Goal: Task Accomplishment & Management: Use online tool/utility

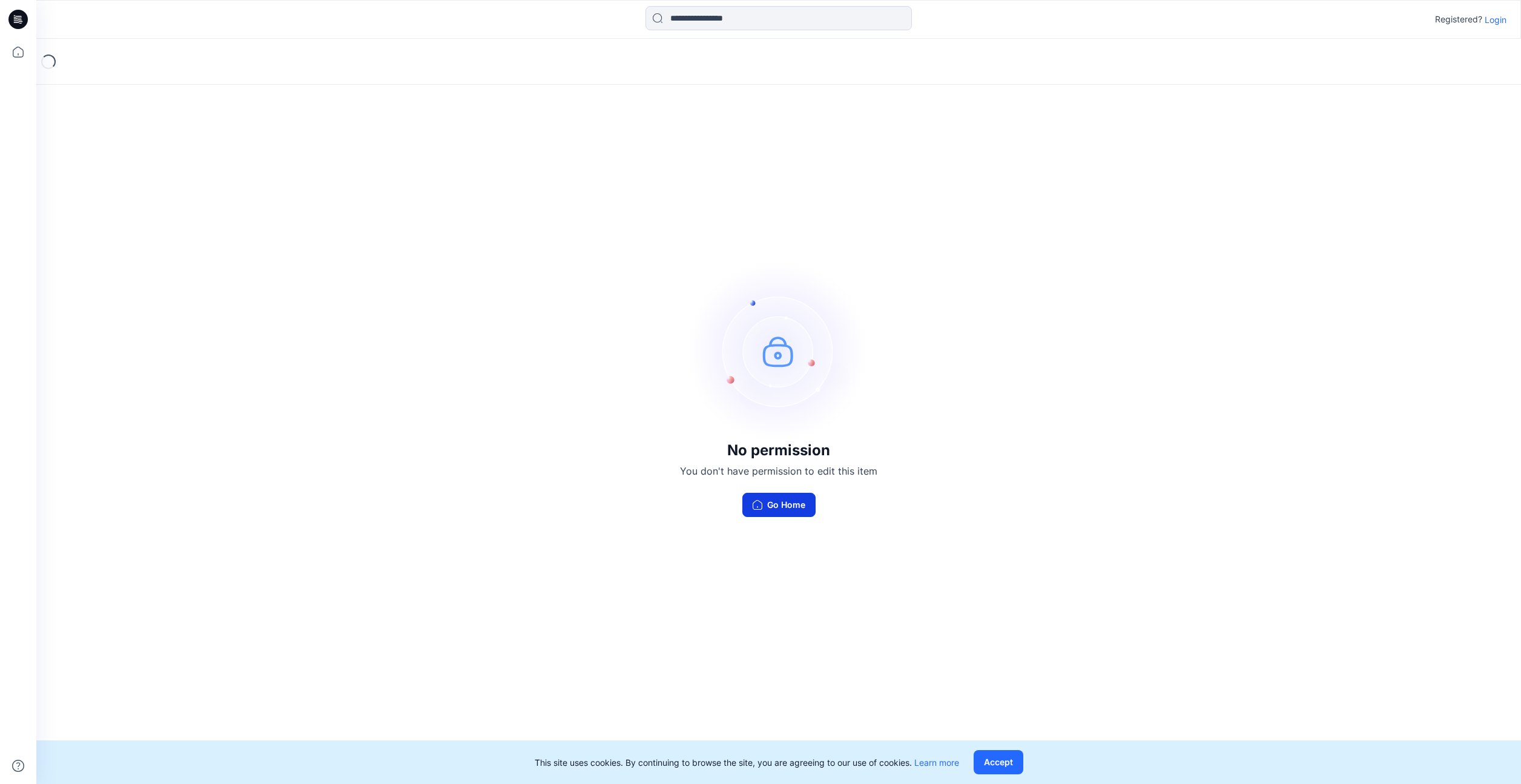
click at [794, 511] on button "Go Home" at bounding box center [779, 504] width 74 height 24
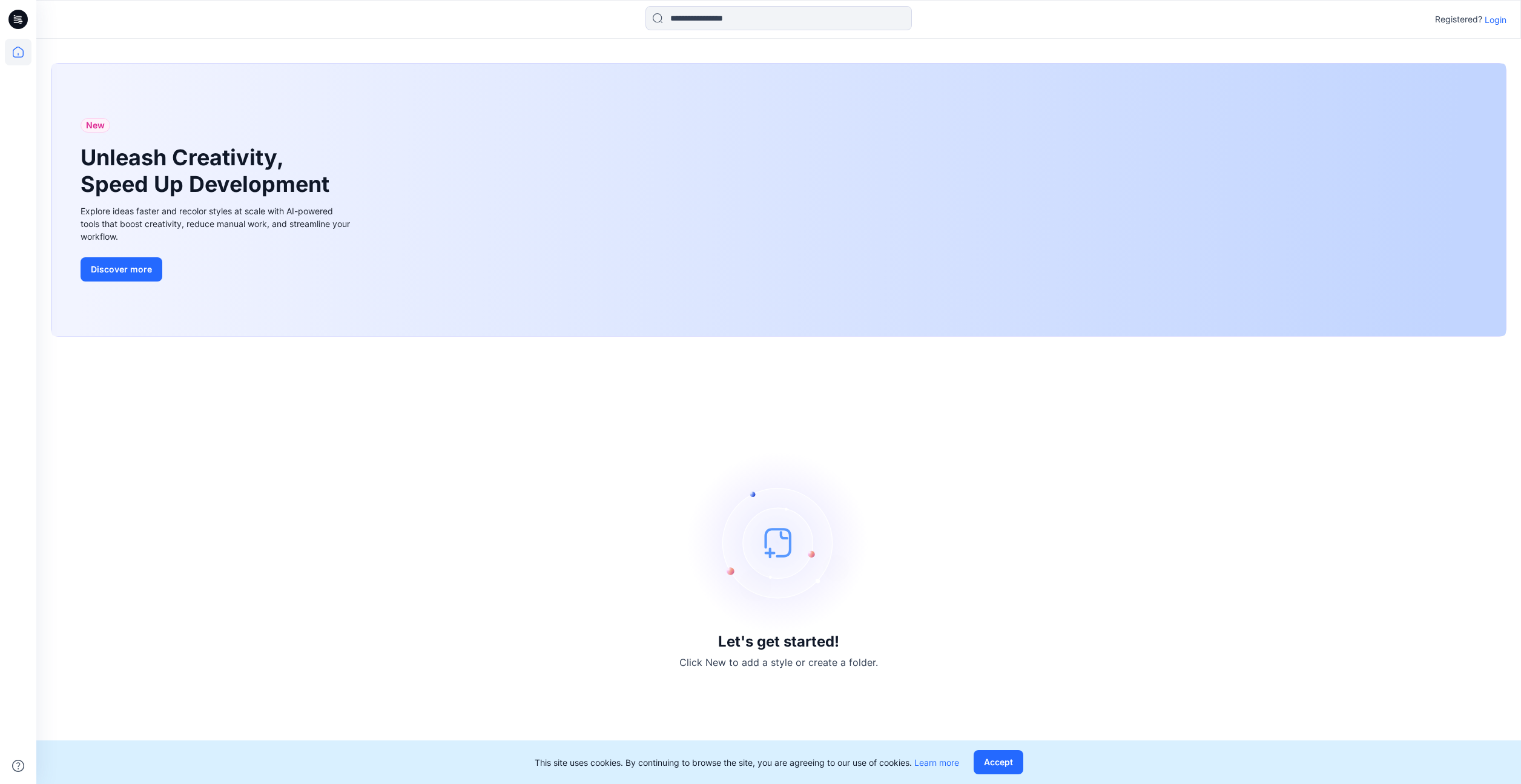
click at [1499, 17] on p "Login" at bounding box center [1495, 19] width 22 height 12
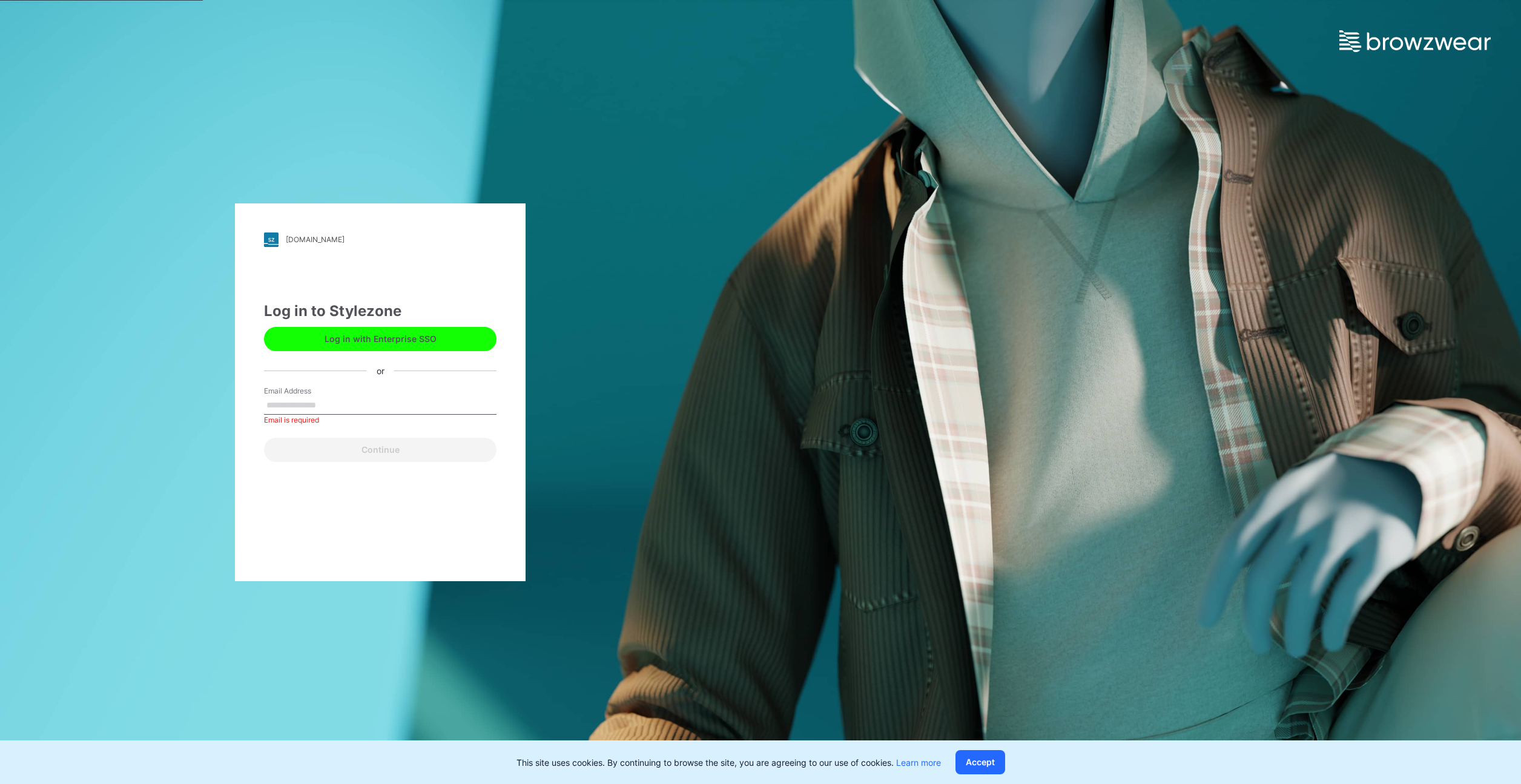
paste input "**********"
type input "**********"
click at [382, 439] on button "Continue" at bounding box center [380, 450] width 232 height 24
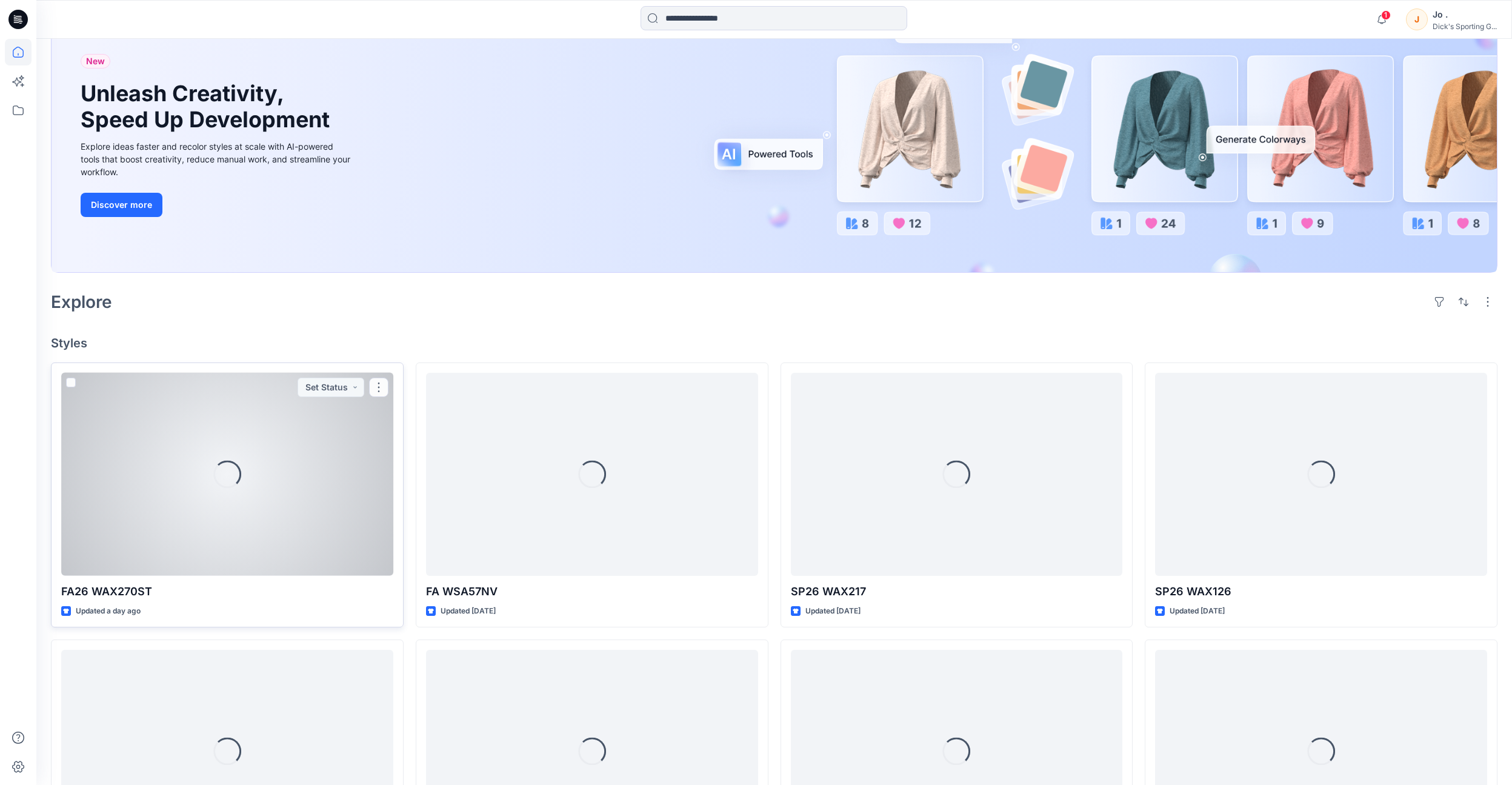
scroll to position [121, 0]
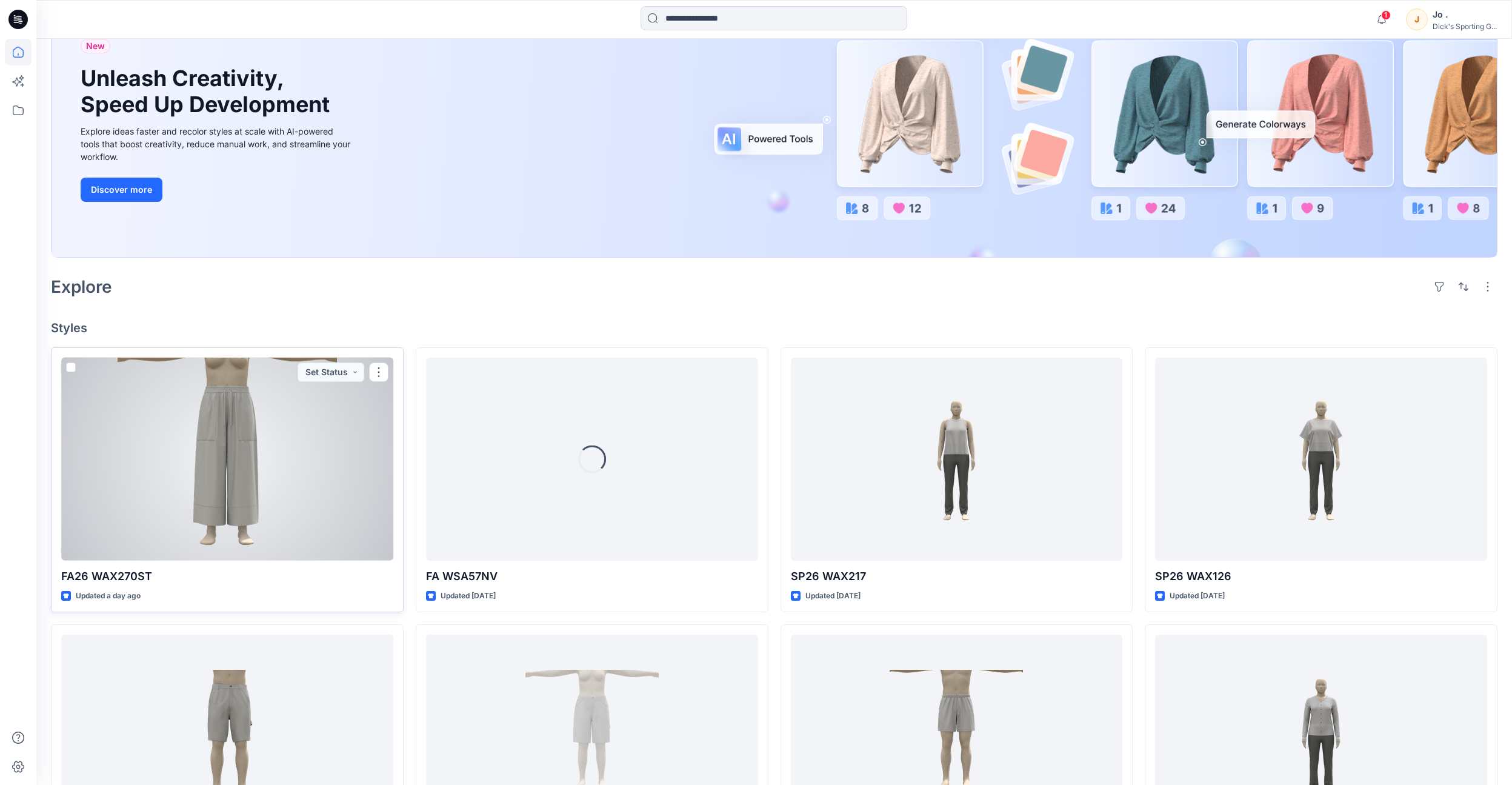
click at [264, 470] on div at bounding box center [227, 459] width 332 height 203
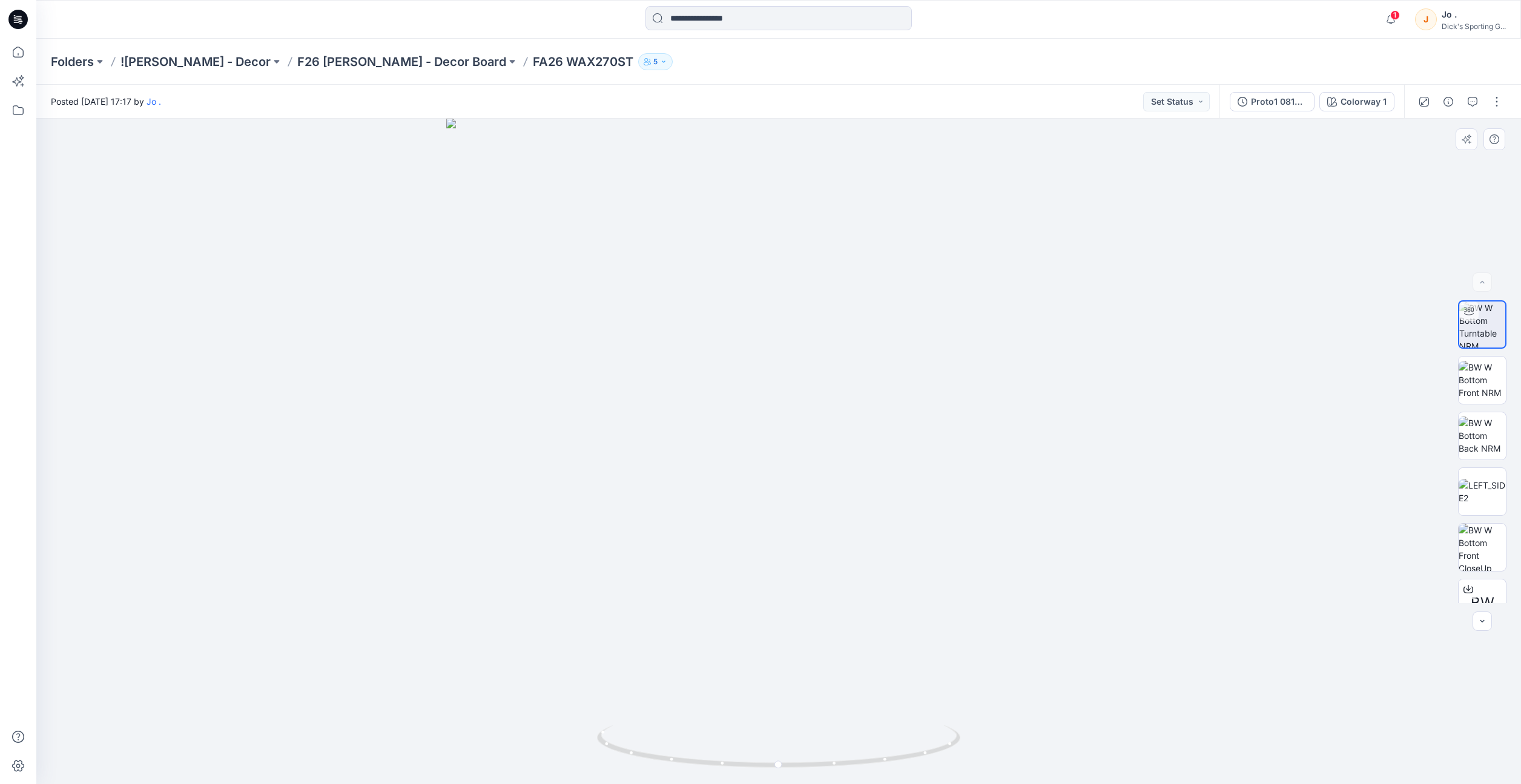
click at [185, 336] on div at bounding box center [778, 451] width 1484 height 665
click at [301, 334] on div at bounding box center [778, 451] width 1484 height 665
drag, startPoint x: 828, startPoint y: 389, endPoint x: 912, endPoint y: 391, distance: 84.0
click at [912, 391] on div at bounding box center [778, 451] width 1484 height 665
click at [182, 448] on div at bounding box center [778, 451] width 1484 height 665
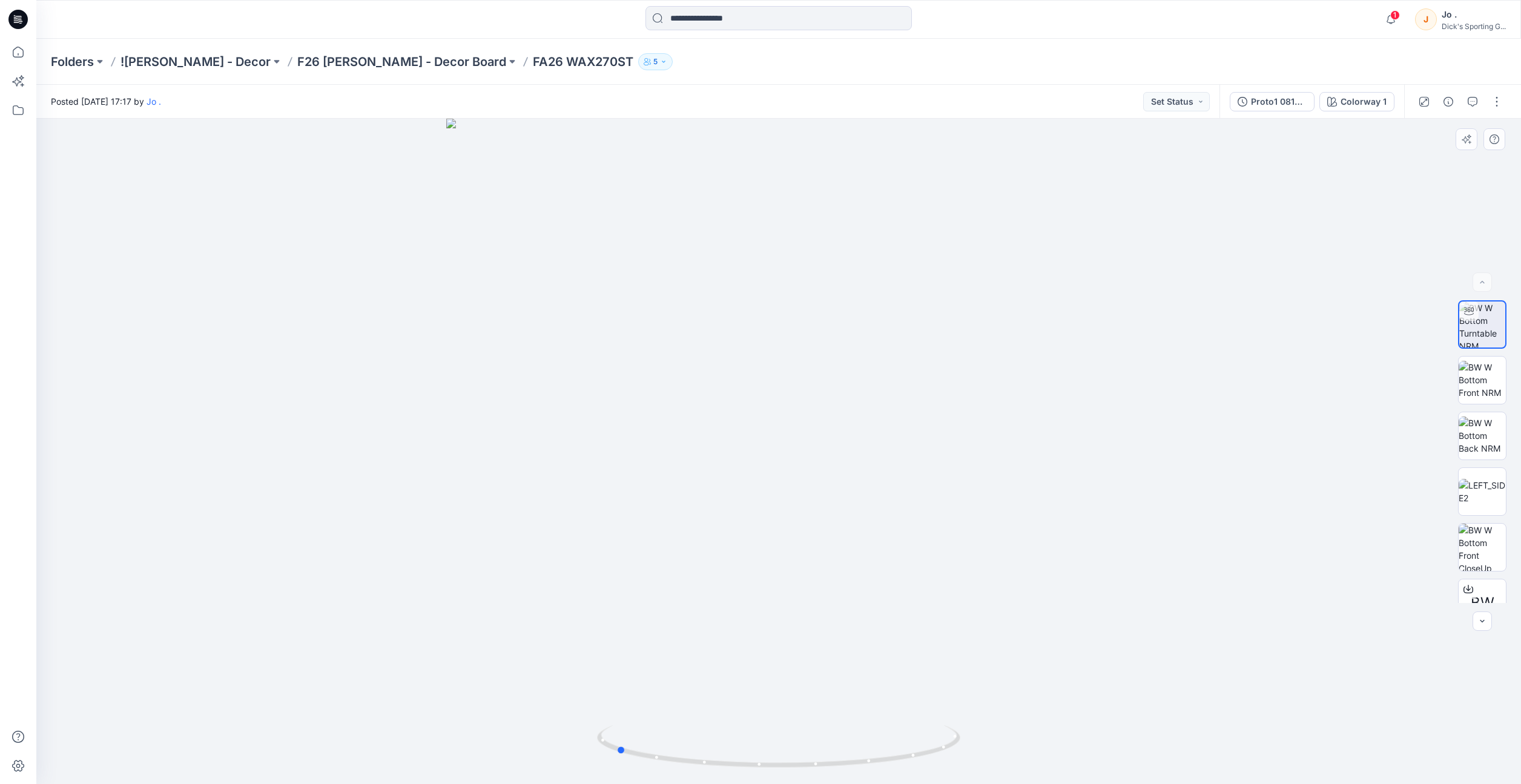
drag, startPoint x: 782, startPoint y: 452, endPoint x: 852, endPoint y: 452, distance: 70.0
click at [852, 452] on div at bounding box center [778, 451] width 1484 height 665
